Goal: Task Accomplishment & Management: Use online tool/utility

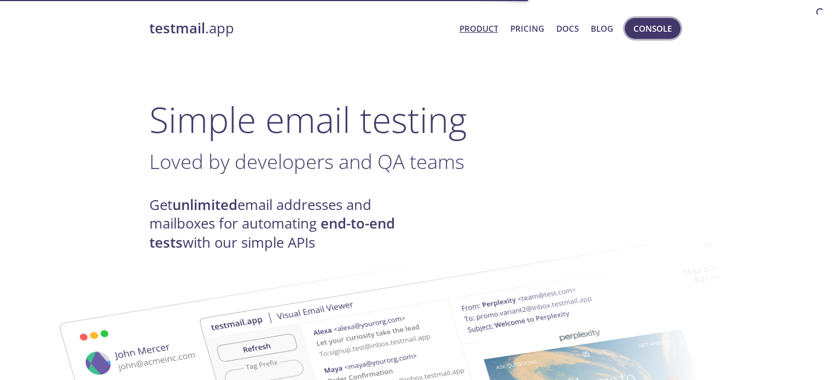
click at [647, 28] on span "Console" at bounding box center [652, 28] width 38 height 14
click at [667, 21] on span "Console" at bounding box center [652, 28] width 38 height 14
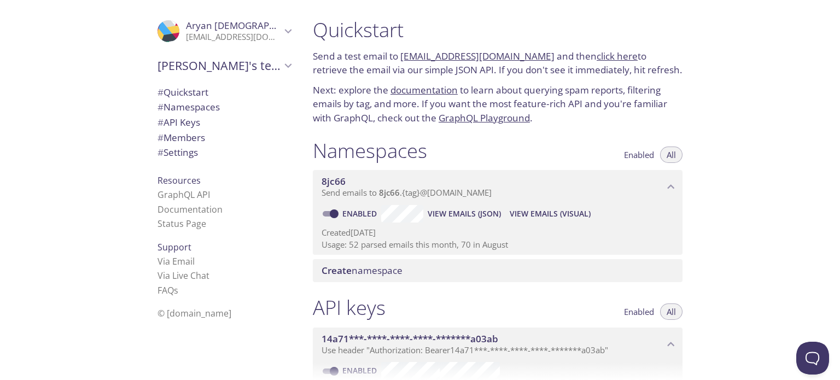
click at [542, 215] on span "View Emails (Visual)" at bounding box center [550, 213] width 81 height 13
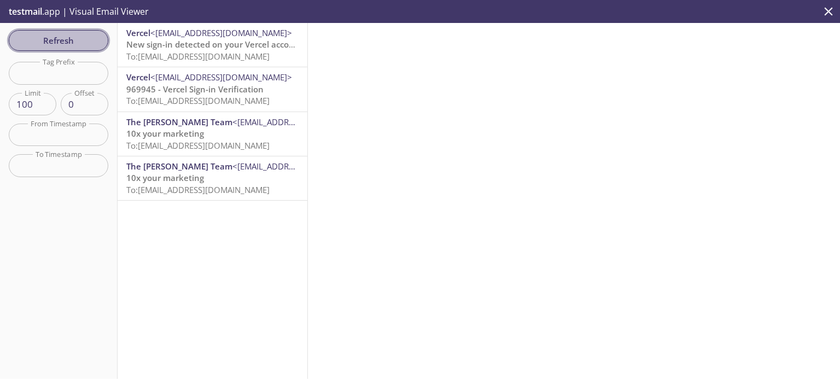
click at [88, 39] on span "Refresh" at bounding box center [58, 40] width 82 height 14
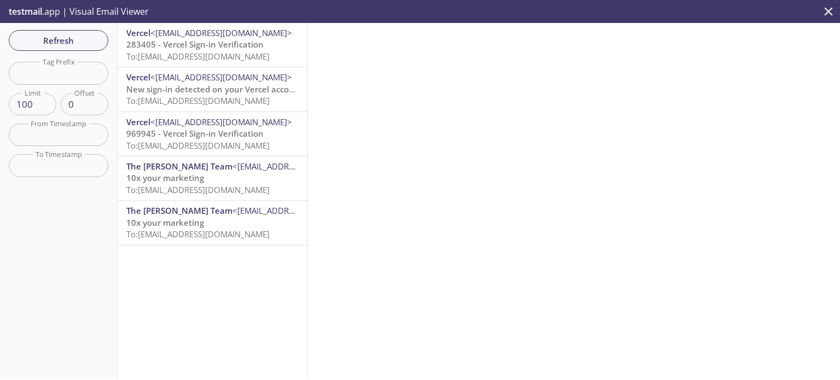
click at [96, 38] on span "Refresh" at bounding box center [58, 40] width 82 height 14
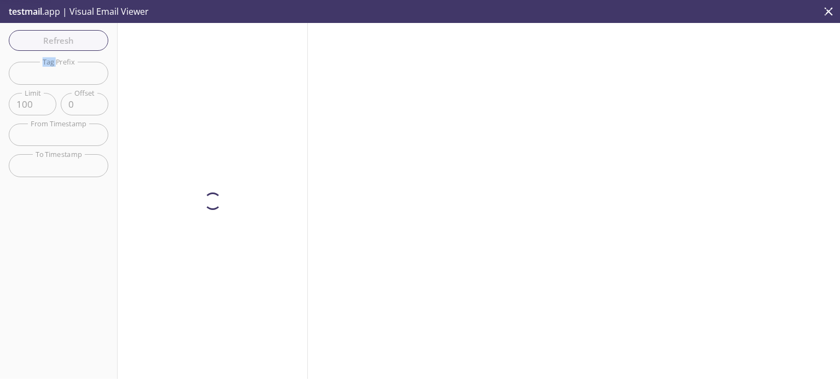
click at [96, 38] on div "Refresh Filters Tag Prefix Tag Prefix Limit 100 Limit Offset 0 Offset From Time…" at bounding box center [59, 201] width 118 height 356
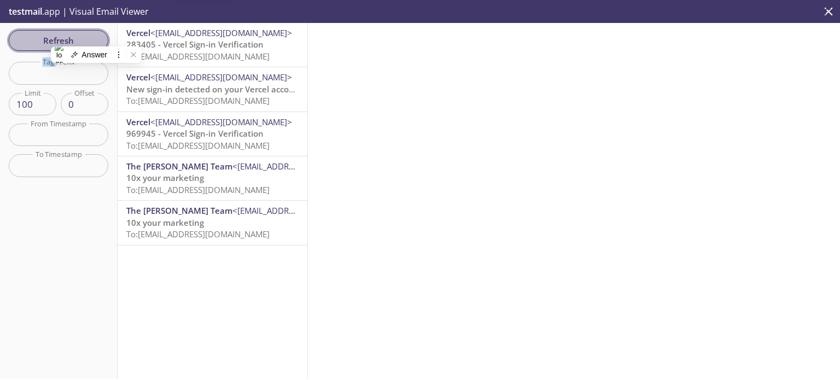
click at [96, 39] on span "Refresh" at bounding box center [58, 40] width 82 height 14
click at [62, 249] on div "Refresh Filters Tag Prefix Tag Prefix Limit 100 Limit Offset 0 Offset From Time…" at bounding box center [59, 201] width 118 height 356
